Goal: Information Seeking & Learning: Learn about a topic

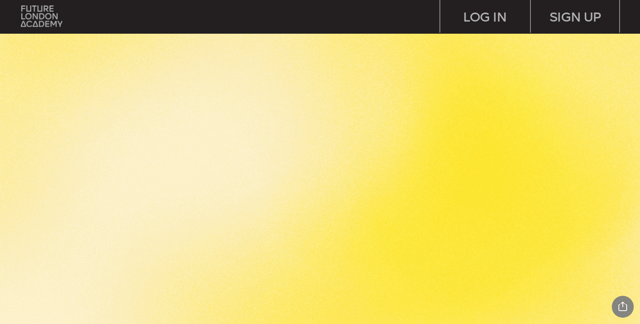
scroll to position [1729, 0]
click at [57, 24] on img at bounding box center [42, 15] width 42 height 21
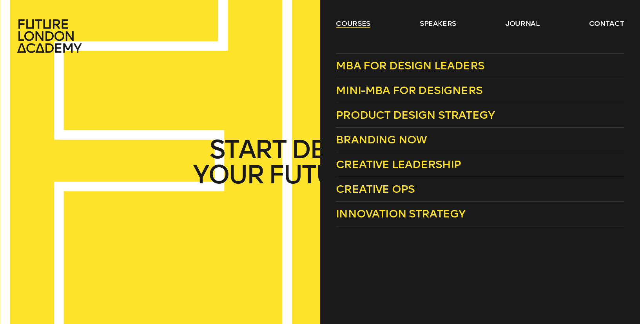
click at [351, 24] on link "courses" at bounding box center [353, 23] width 34 height 9
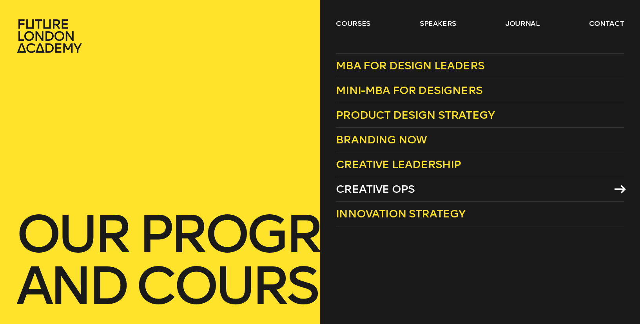
click at [371, 190] on span "Creative Ops" at bounding box center [375, 189] width 79 height 13
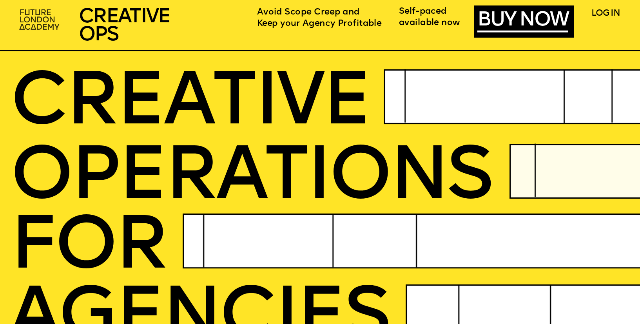
click at [38, 18] on img at bounding box center [40, 19] width 49 height 29
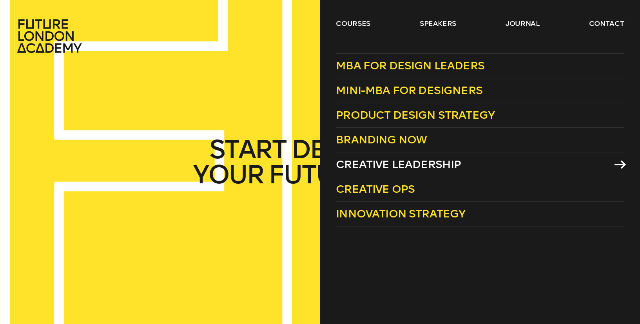
click at [399, 167] on span "Creative Leadership" at bounding box center [398, 164] width 125 height 13
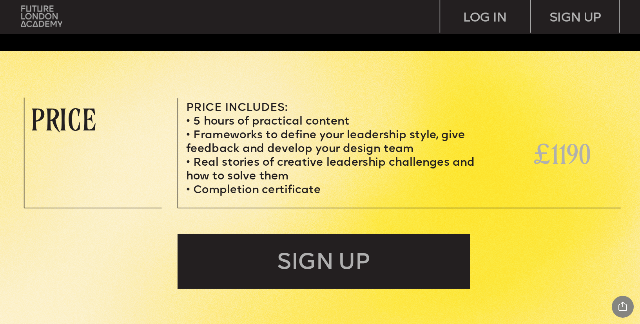
scroll to position [2741, 0]
